Goal: Task Accomplishment & Management: Use online tool/utility

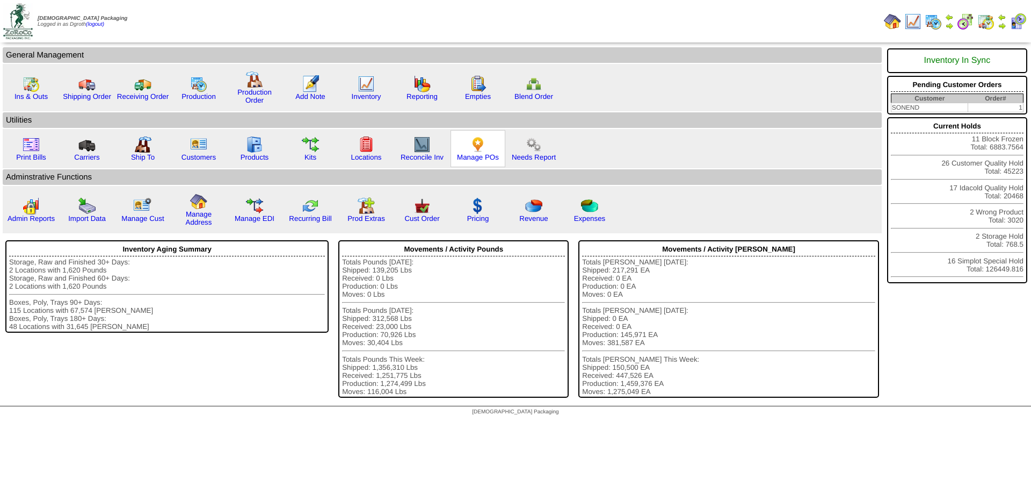
click at [476, 148] on img at bounding box center [477, 144] width 17 height 17
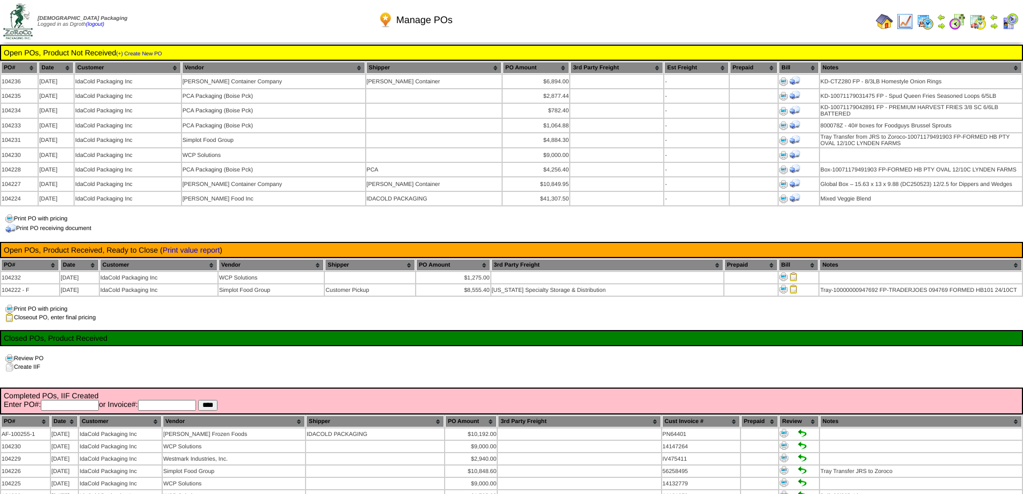
click at [270, 220] on div "Print PO with pricing Print PO receiving document" at bounding box center [511, 223] width 1023 height 19
click at [880, 21] on img at bounding box center [884, 21] width 17 height 17
